Goal: Transaction & Acquisition: Purchase product/service

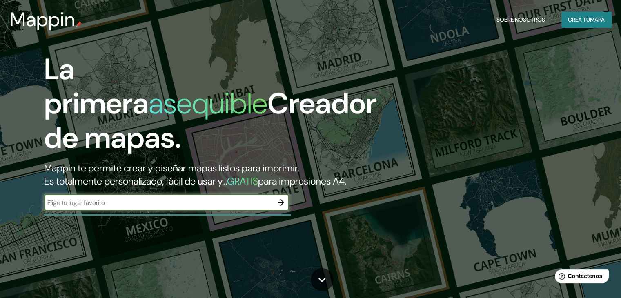
click at [224, 167] on div "La primera asequible Creador de mapas. Mappin te permite crear y diseñar mapas …" at bounding box center [199, 135] width 373 height 167
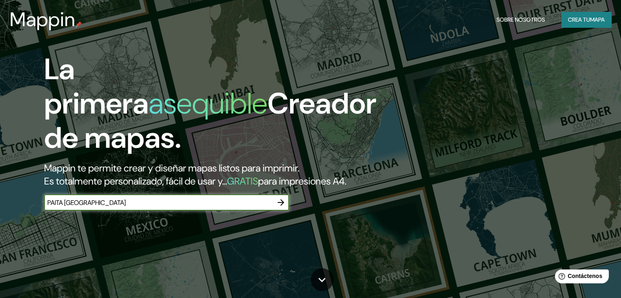
type input "PAITA [GEOGRAPHIC_DATA]"
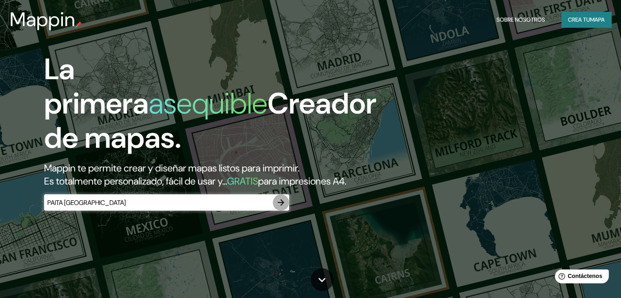
click at [280, 207] on icon "button" at bounding box center [281, 203] width 10 height 10
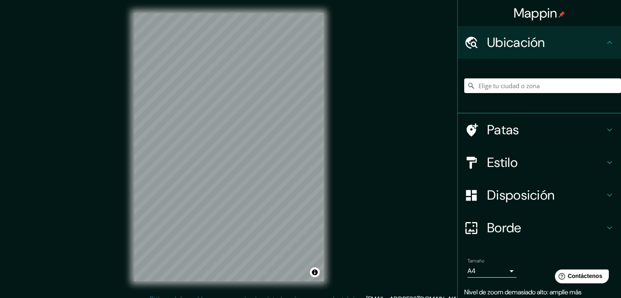
click at [495, 87] on input "Elige tu ciudad o zona" at bounding box center [542, 85] width 157 height 15
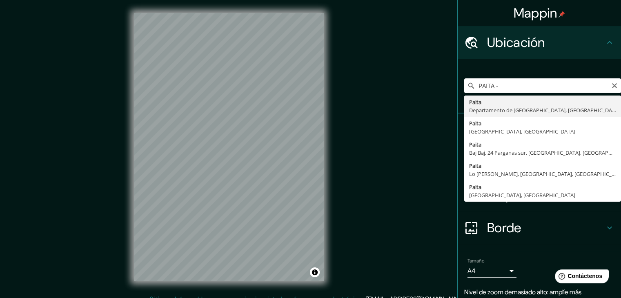
type input "Paita, [GEOGRAPHIC_DATA], [GEOGRAPHIC_DATA]"
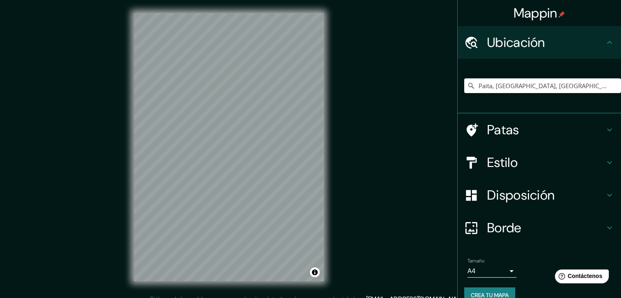
click at [518, 162] on h4 "Estilo" at bounding box center [546, 162] width 118 height 16
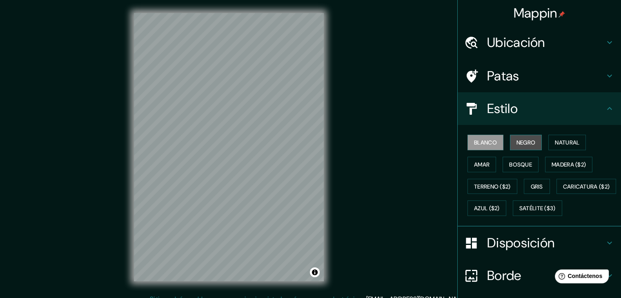
click at [516, 138] on font "Negro" at bounding box center [525, 142] width 19 height 11
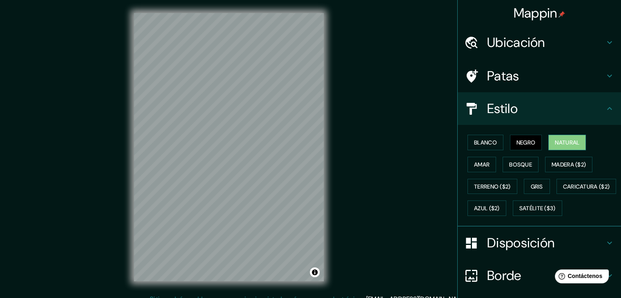
click at [567, 139] on font "Natural" at bounding box center [567, 142] width 24 height 7
click at [476, 157] on button "Amar" at bounding box center [481, 165] width 29 height 16
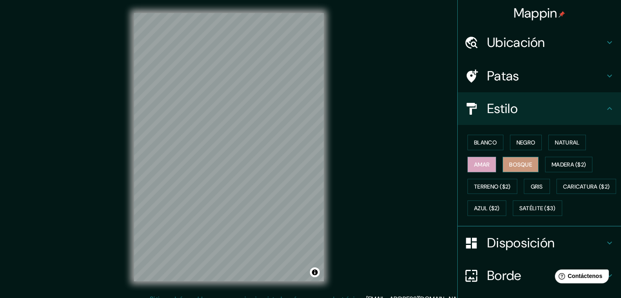
click at [516, 165] on font "Bosque" at bounding box center [520, 164] width 23 height 7
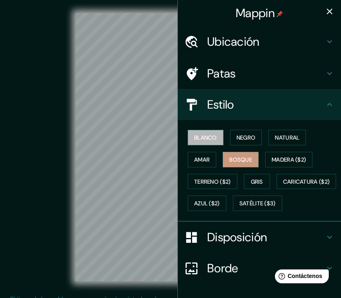
click at [200, 139] on font "Blanco" at bounding box center [205, 137] width 23 height 7
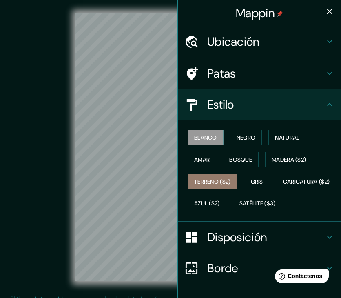
click at [204, 178] on font "Terreno ($2)" at bounding box center [212, 181] width 37 height 7
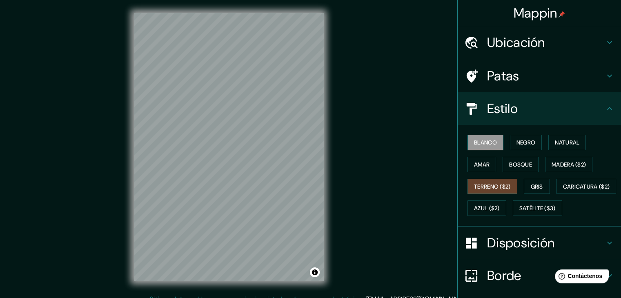
click at [487, 145] on font "Blanco" at bounding box center [485, 142] width 23 height 7
click at [522, 144] on font "Negro" at bounding box center [525, 142] width 19 height 7
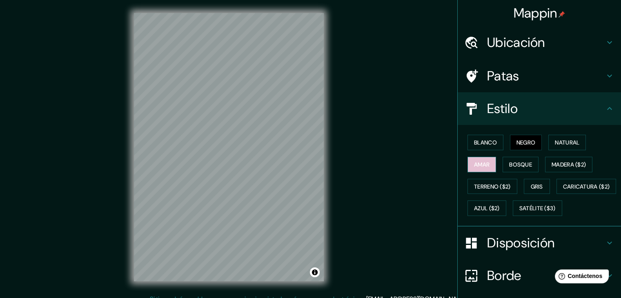
click at [482, 164] on font "Amar" at bounding box center [482, 164] width 16 height 7
click at [529, 161] on button "Bosque" at bounding box center [520, 165] width 36 height 16
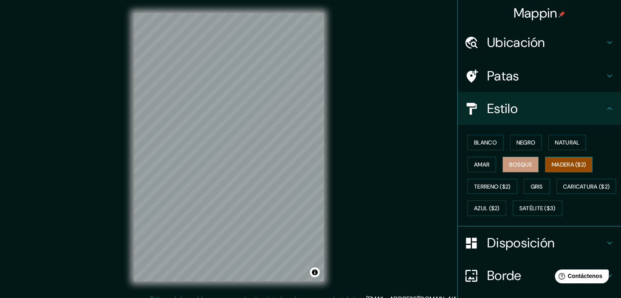
click at [564, 164] on font "Madera ($2)" at bounding box center [568, 164] width 34 height 7
click at [480, 185] on font "Terreno ($2)" at bounding box center [492, 186] width 37 height 7
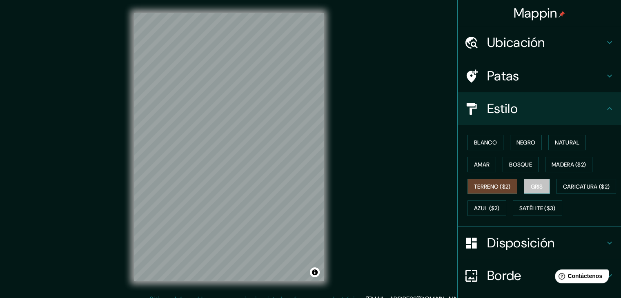
click at [537, 187] on font "Gris" at bounding box center [537, 186] width 12 height 7
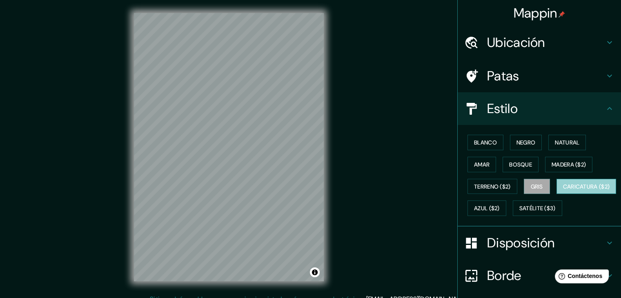
click at [563, 190] on font "Caricatura ($2)" at bounding box center [586, 186] width 47 height 7
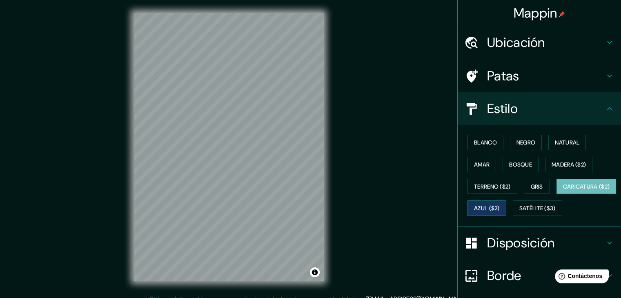
click at [500, 205] on font "Azul ($2)" at bounding box center [487, 208] width 26 height 7
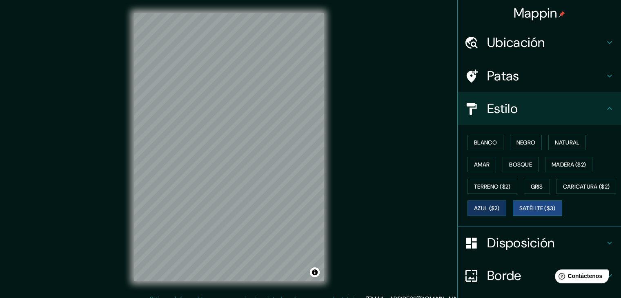
click at [519, 212] on font "Satélite ($3)" at bounding box center [537, 208] width 36 height 7
click at [563, 192] on font "Caricatura ($2)" at bounding box center [586, 186] width 47 height 11
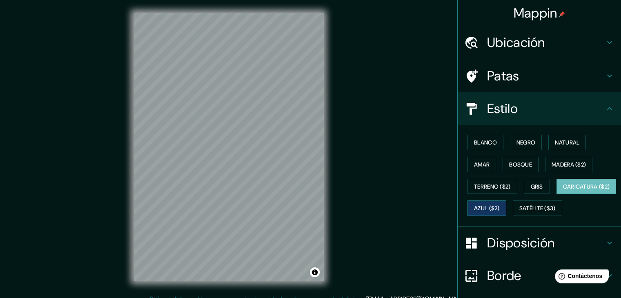
click at [500, 203] on font "Azul ($2)" at bounding box center [487, 208] width 26 height 11
click at [563, 190] on font "Caricatura ($2)" at bounding box center [586, 186] width 47 height 7
click at [500, 207] on font "Azul ($2)" at bounding box center [487, 208] width 26 height 7
click at [563, 190] on font "Caricatura ($2)" at bounding box center [586, 186] width 47 height 7
click at [500, 208] on font "Azul ($2)" at bounding box center [487, 208] width 26 height 7
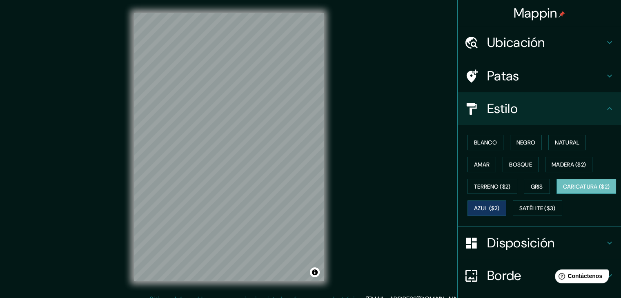
click at [563, 190] on font "Caricatura ($2)" at bounding box center [586, 186] width 47 height 7
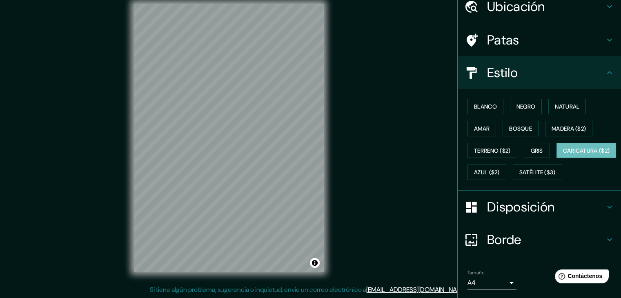
scroll to position [82, 0]
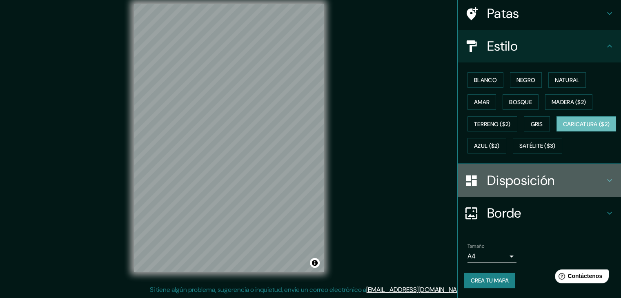
click at [605, 181] on icon at bounding box center [610, 181] width 10 height 10
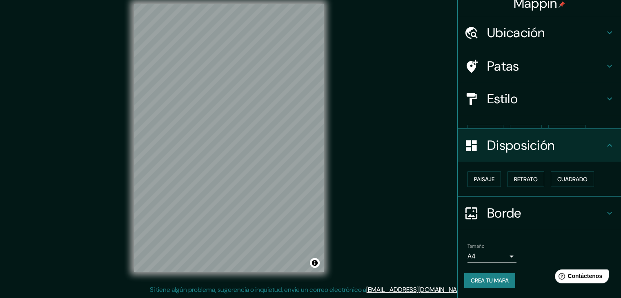
scroll to position [0, 0]
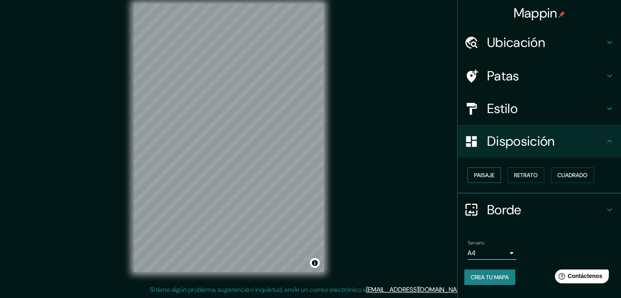
click at [487, 178] on font "Paisaje" at bounding box center [484, 174] width 20 height 7
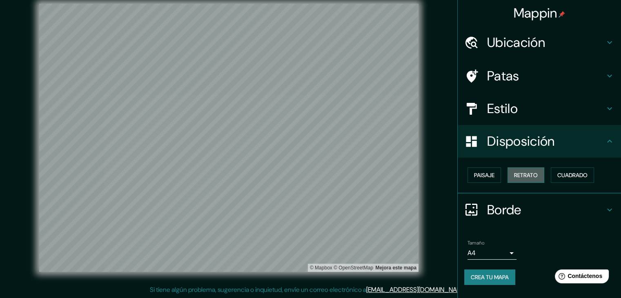
click at [524, 177] on font "Retrato" at bounding box center [526, 174] width 24 height 7
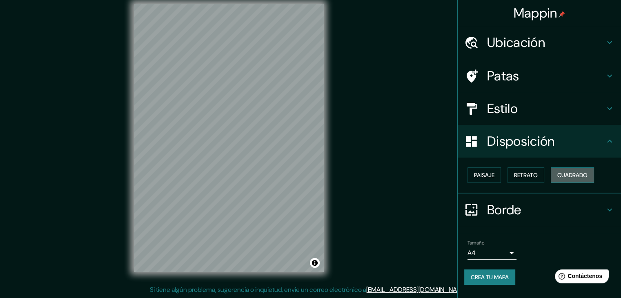
click at [587, 177] on font "Cuadrado" at bounding box center [572, 174] width 30 height 7
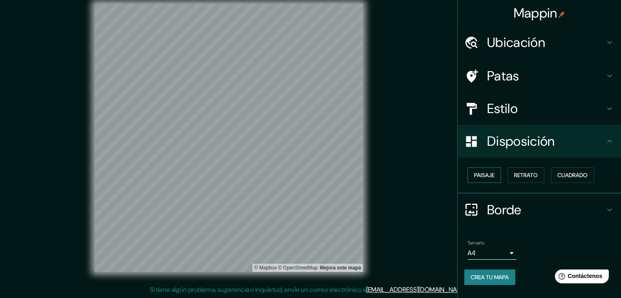
click at [490, 175] on font "Paisaje" at bounding box center [484, 174] width 20 height 7
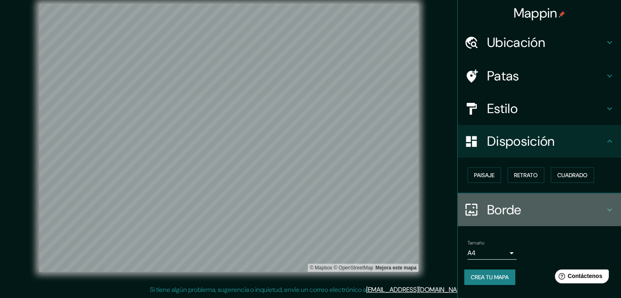
click at [610, 200] on div "Borde" at bounding box center [539, 209] width 163 height 33
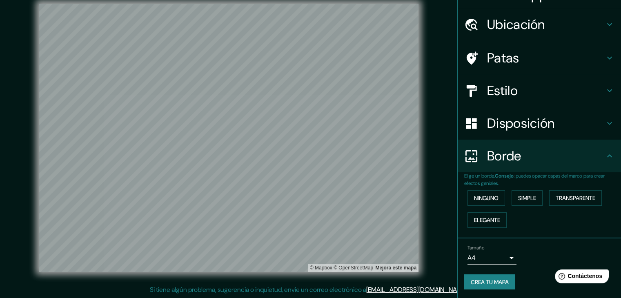
scroll to position [18, 0]
click at [518, 196] on font "Simple" at bounding box center [527, 197] width 18 height 7
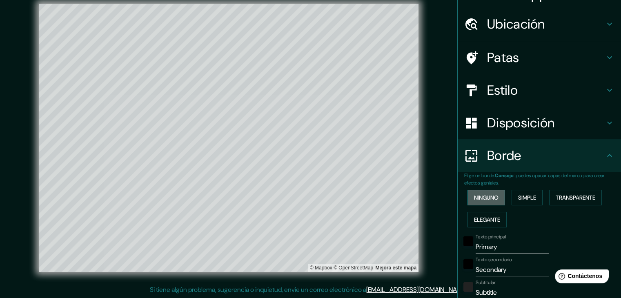
click at [485, 198] on font "Ninguno" at bounding box center [486, 197] width 24 height 7
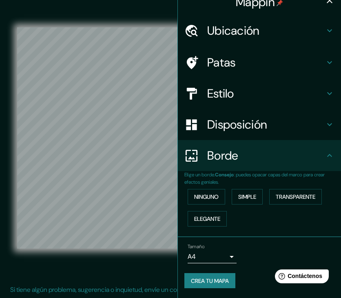
scroll to position [10, 0]
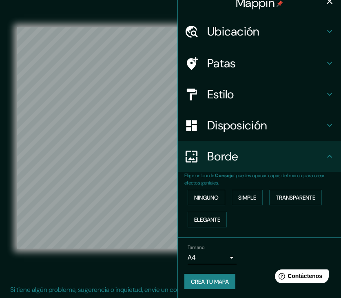
click at [237, 32] on font "Ubicación" at bounding box center [233, 32] width 53 height 16
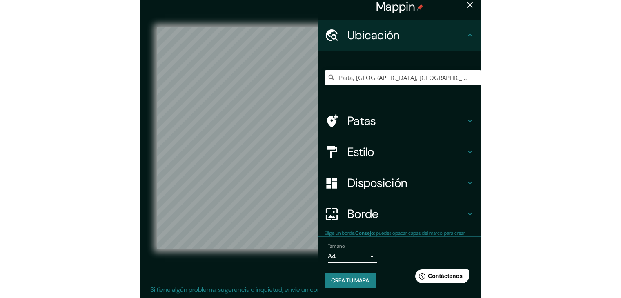
scroll to position [6, 0]
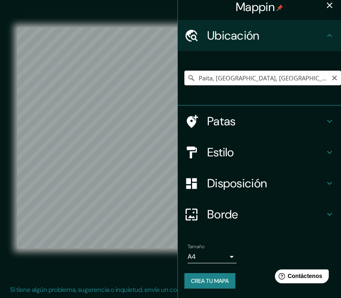
click at [261, 76] on input "Paita, [GEOGRAPHIC_DATA], [GEOGRAPHIC_DATA]" at bounding box center [263, 78] width 157 height 15
drag, startPoint x: 297, startPoint y: 76, endPoint x: 186, endPoint y: 76, distance: 111.0
click at [186, 76] on div "Paita, [GEOGRAPHIC_DATA], [GEOGRAPHIC_DATA]" at bounding box center [263, 78] width 157 height 15
paste input "[GEOGRAPHIC_DATA][PERSON_NAME], [GEOGRAPHIC_DATA], [GEOGRAPHIC_DATA]."
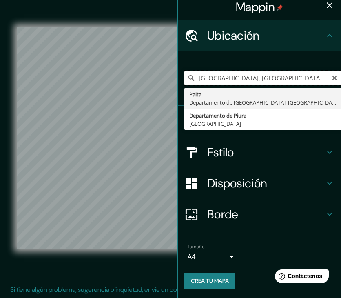
type input "Paita, [GEOGRAPHIC_DATA], [GEOGRAPHIC_DATA]"
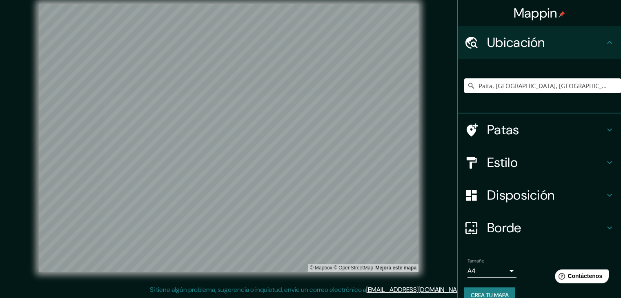
scroll to position [0, 0]
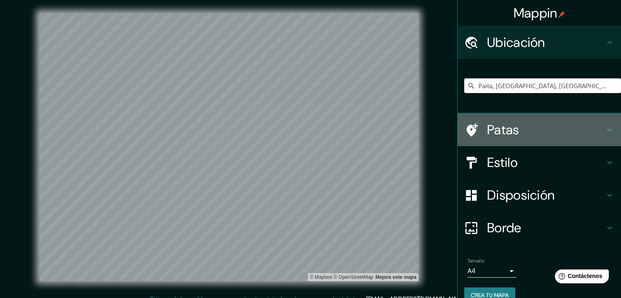
click at [564, 130] on h4 "Patas" at bounding box center [546, 130] width 118 height 16
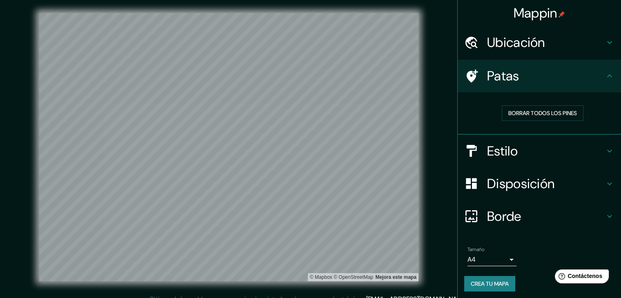
click at [528, 154] on h4 "Estilo" at bounding box center [546, 151] width 118 height 16
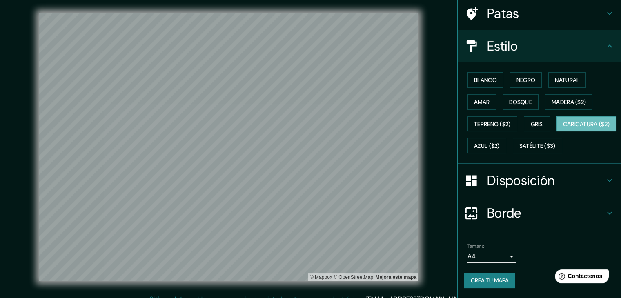
click at [531, 170] on div "Disposición" at bounding box center [539, 180] width 163 height 33
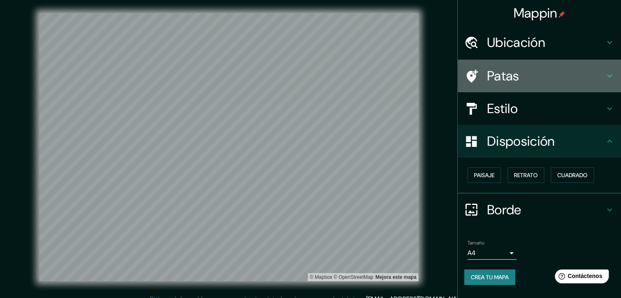
click at [516, 85] on div "Patas" at bounding box center [539, 76] width 163 height 33
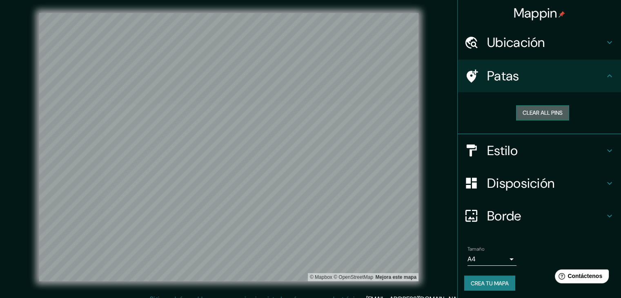
click at [540, 115] on button "Clear all pins" at bounding box center [542, 112] width 53 height 15
click at [467, 78] on icon at bounding box center [472, 75] width 11 height 13
click at [544, 112] on button "Clear all pins" at bounding box center [542, 112] width 53 height 15
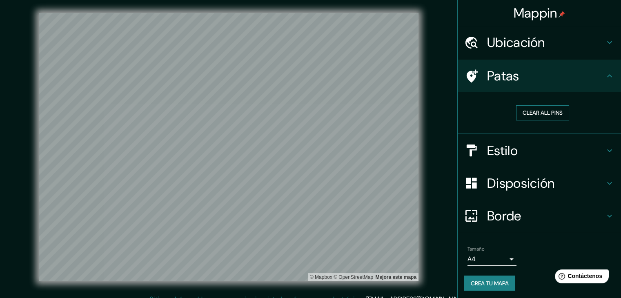
click at [544, 112] on button "Clear all pins" at bounding box center [542, 112] width 53 height 15
click at [524, 45] on font "Ubicación" at bounding box center [516, 42] width 58 height 17
